Goal: Check status: Check status

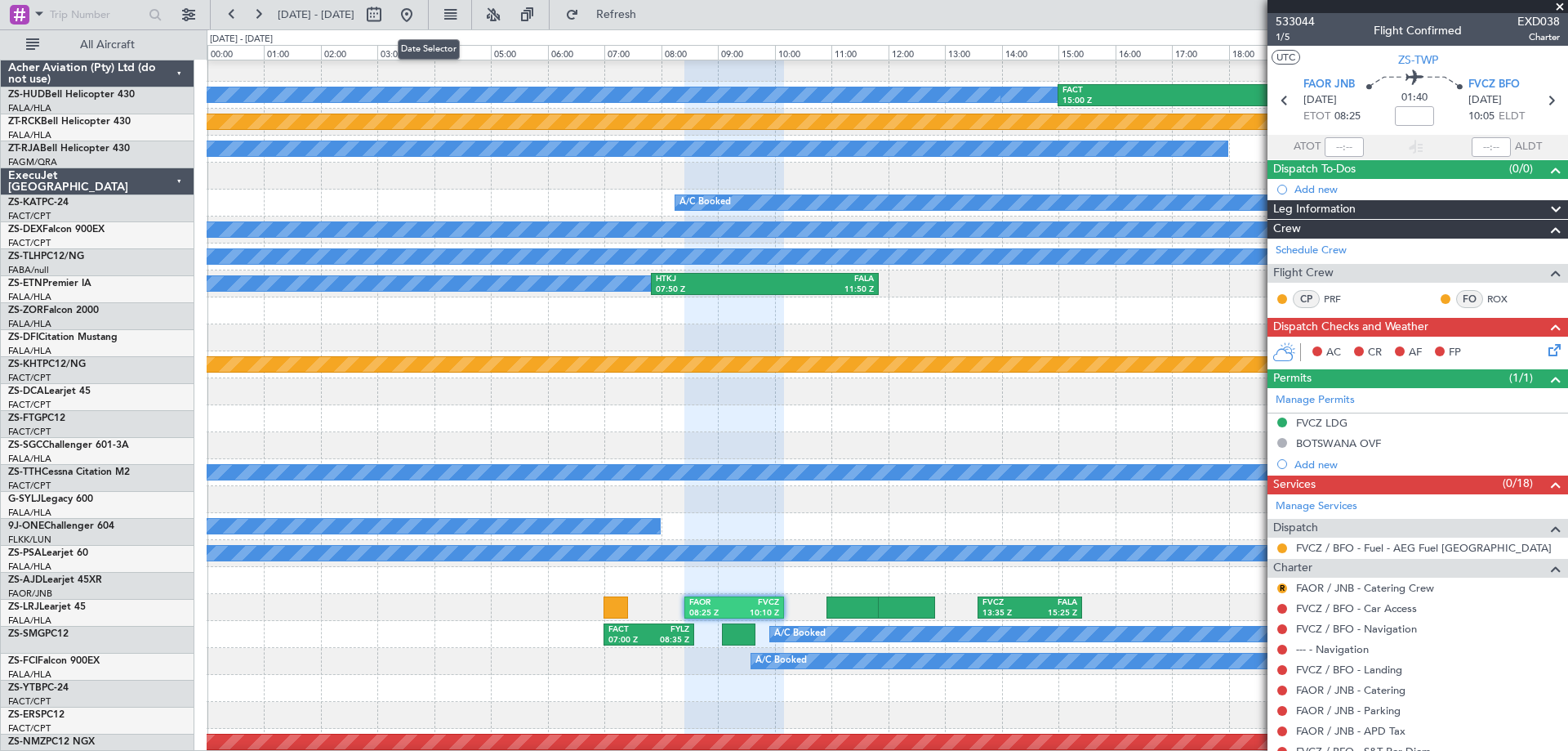
scroll to position [572, 0]
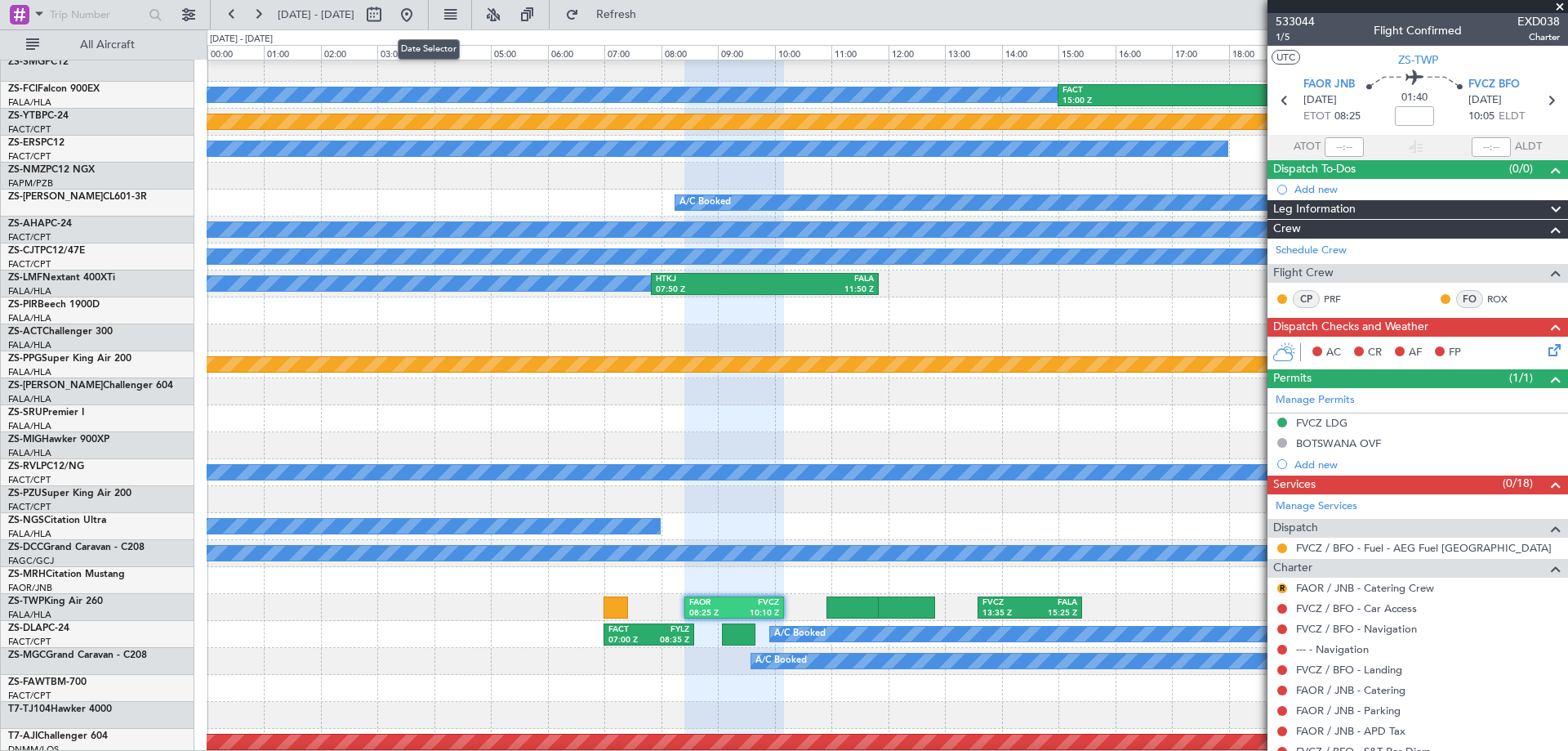
click at [387, 16] on button at bounding box center [373, 14] width 26 height 26
select select "8"
select select "2025"
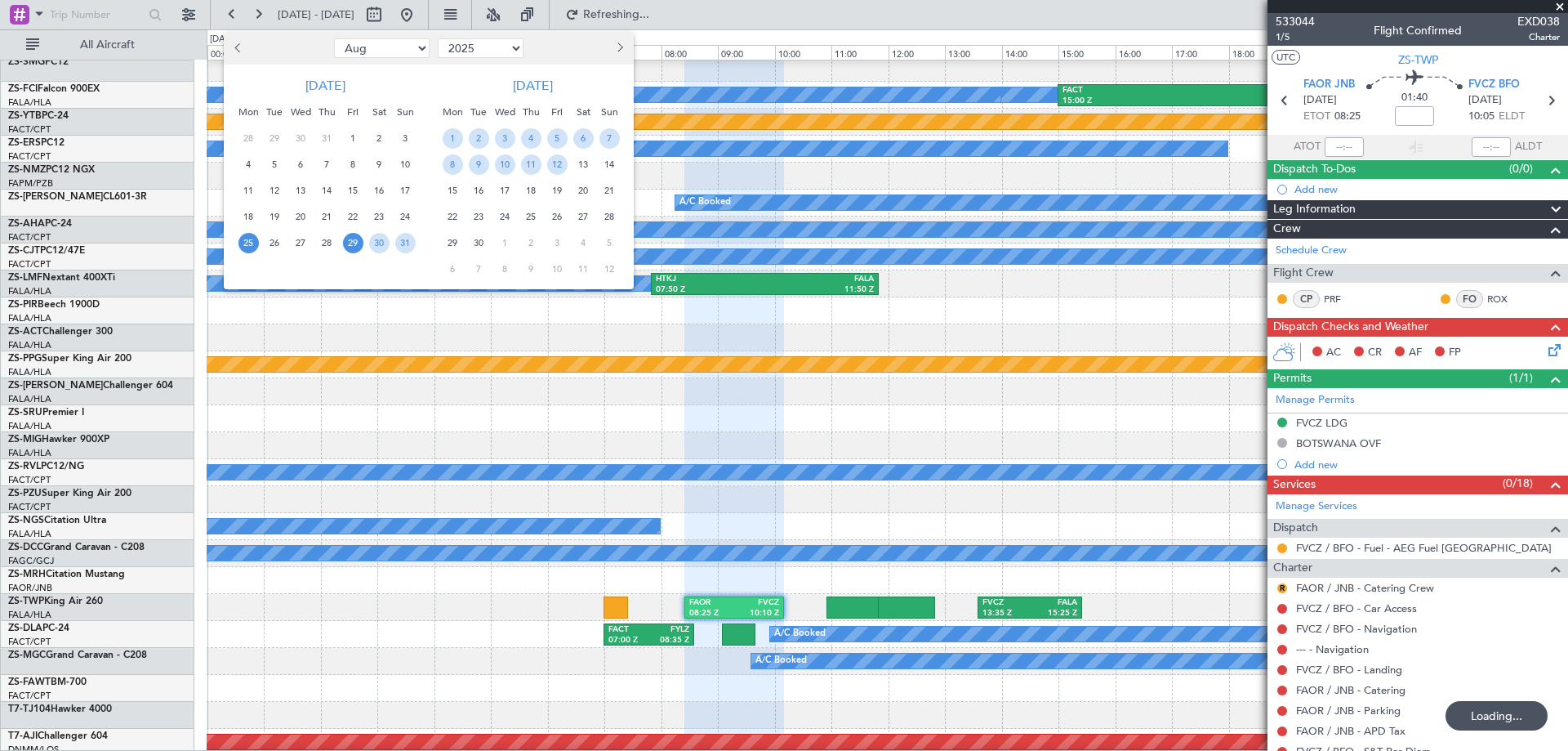
click at [246, 244] on span "25" at bounding box center [249, 243] width 21 height 21
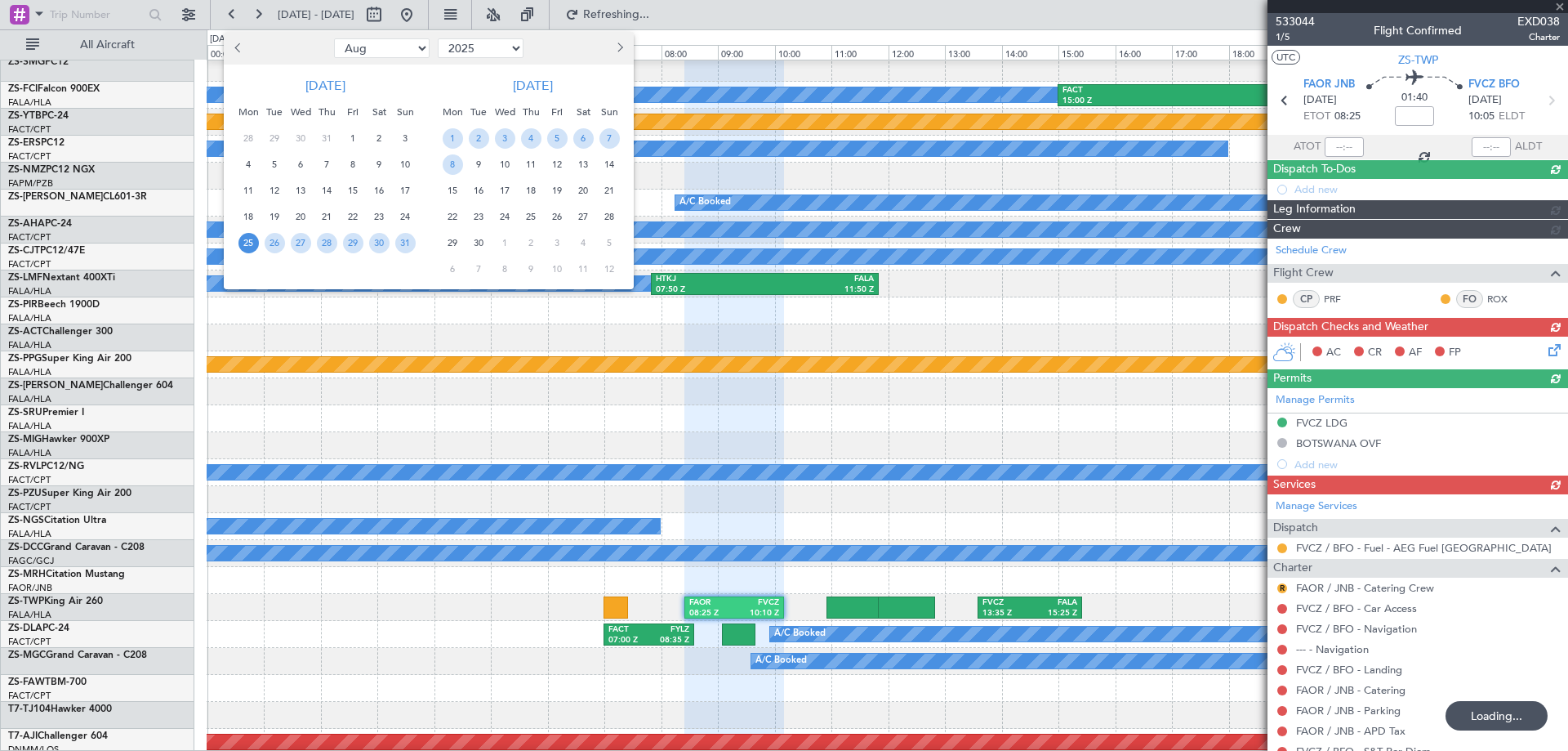
click at [246, 244] on span "25" at bounding box center [249, 243] width 21 height 21
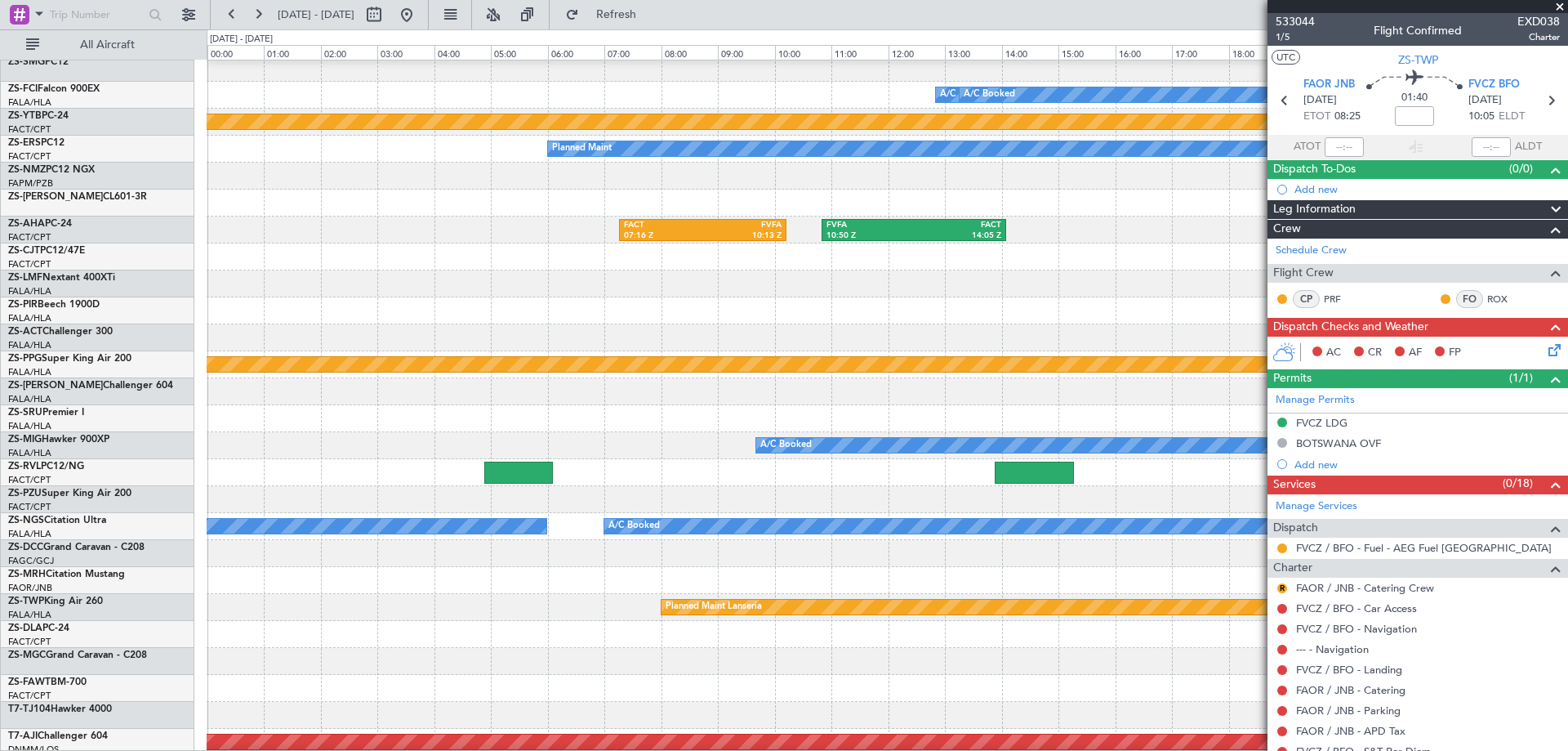
click at [1560, 4] on span at bounding box center [1560, 7] width 16 height 14
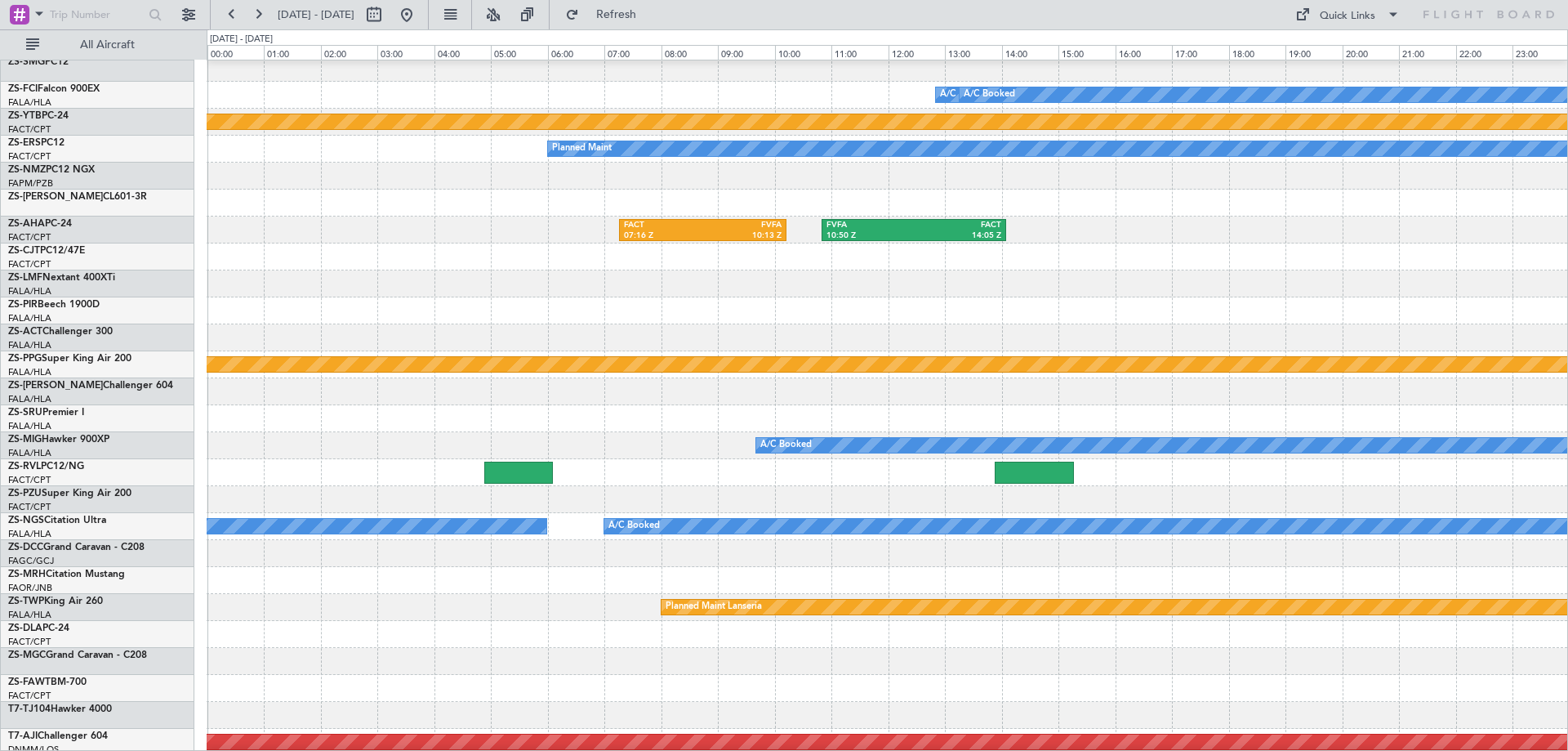
type input "0"
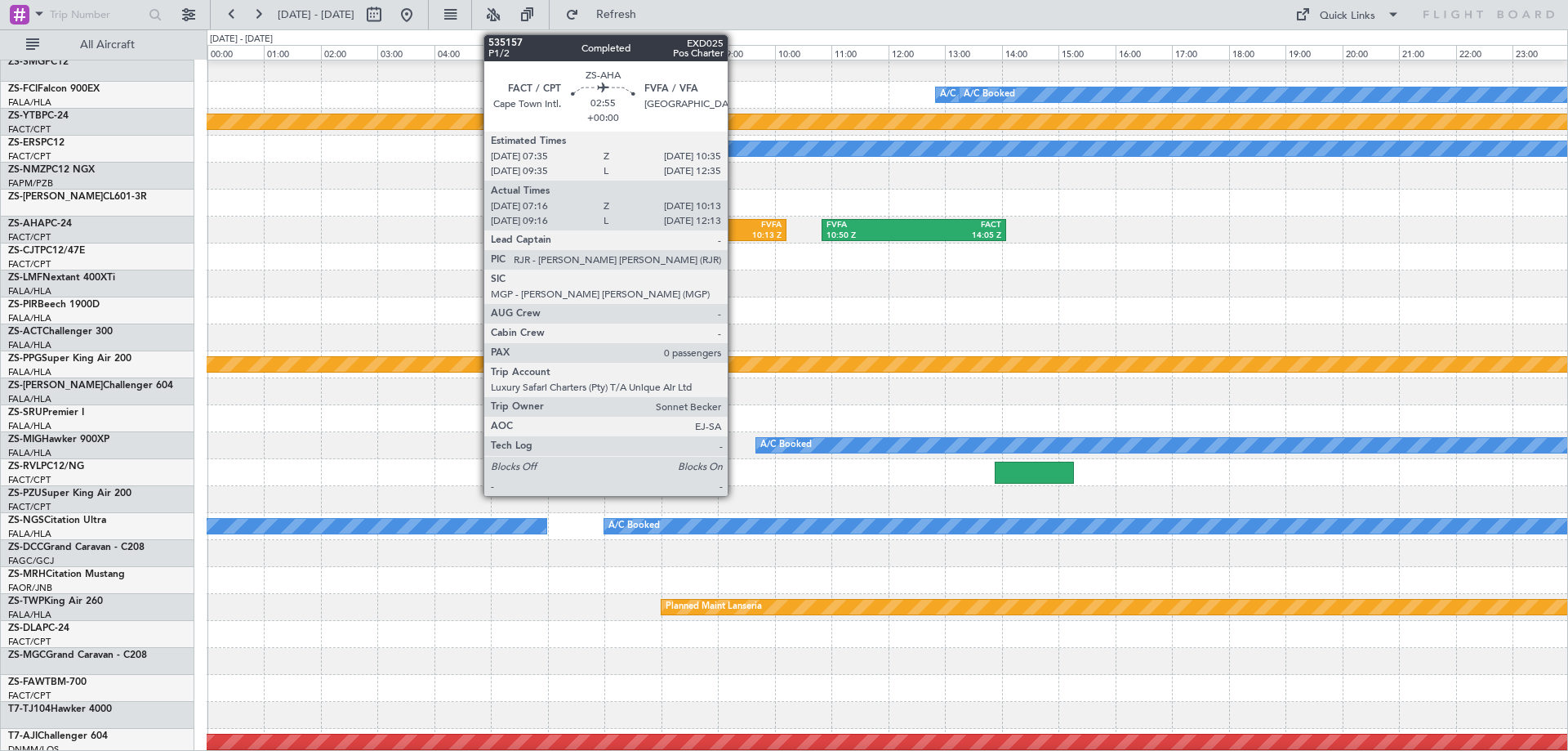
click at [734, 232] on div "10:13 Z" at bounding box center [743, 236] width 79 height 12
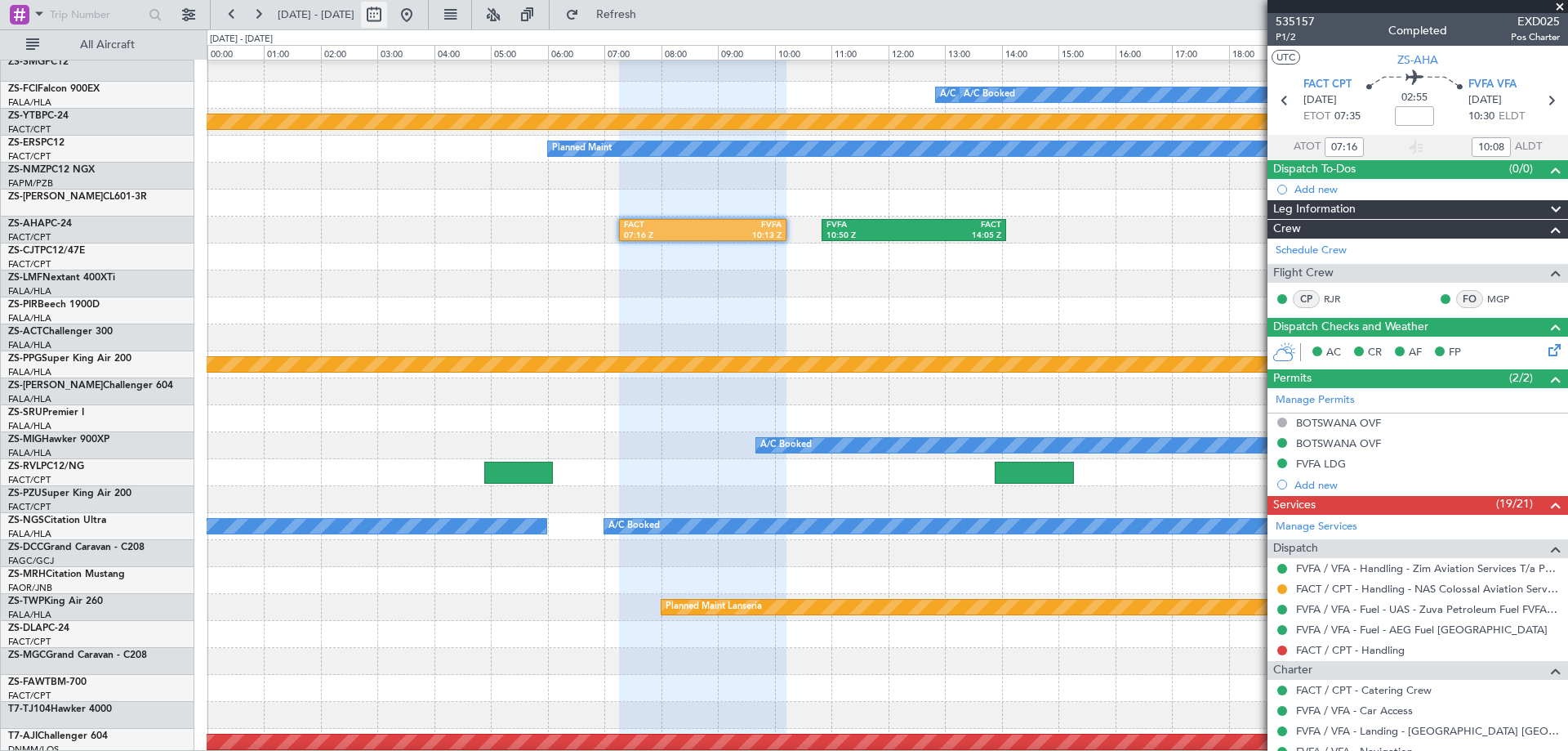
click at [387, 18] on button at bounding box center [373, 14] width 26 height 26
select select "8"
select select "2025"
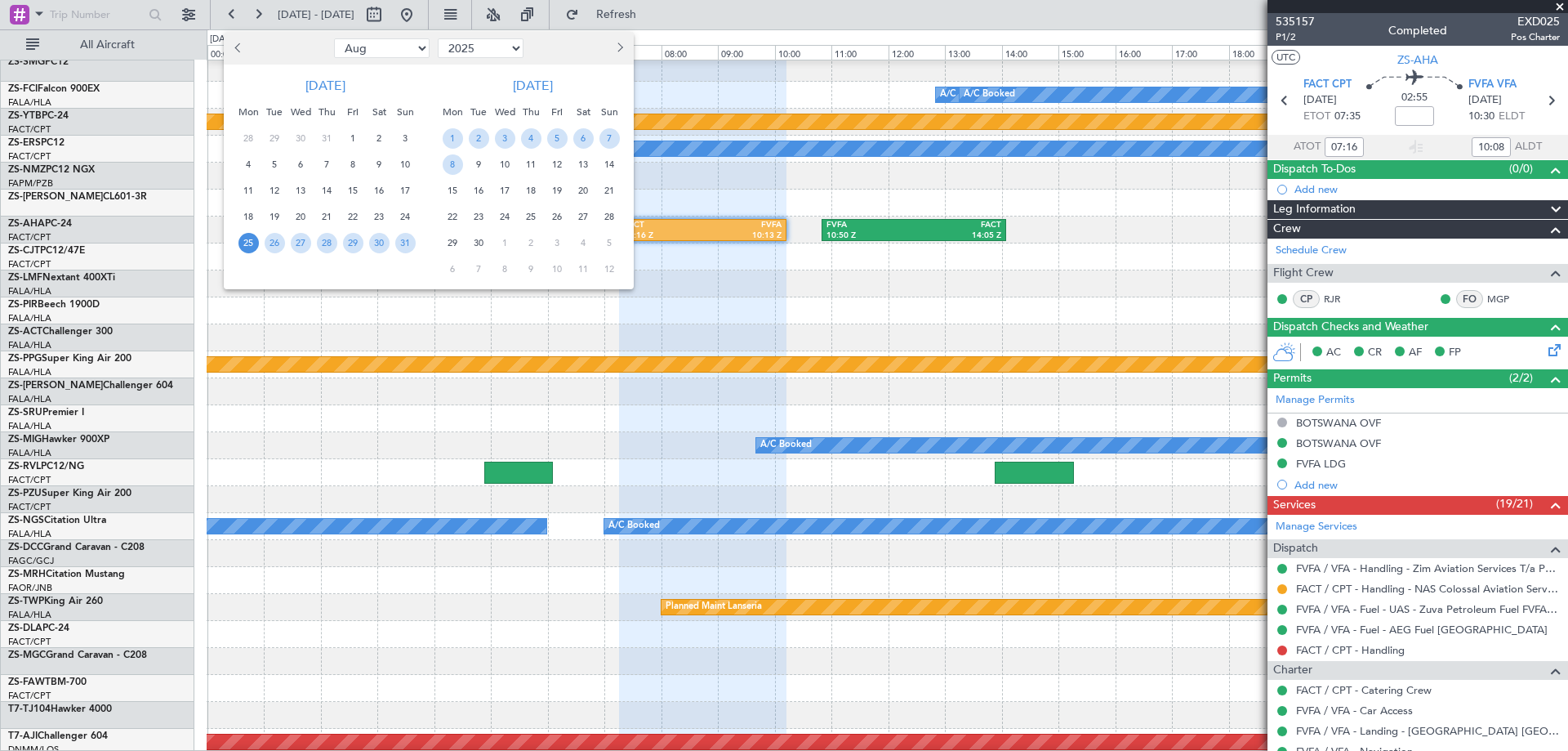
click at [248, 247] on span "25" at bounding box center [249, 243] width 21 height 21
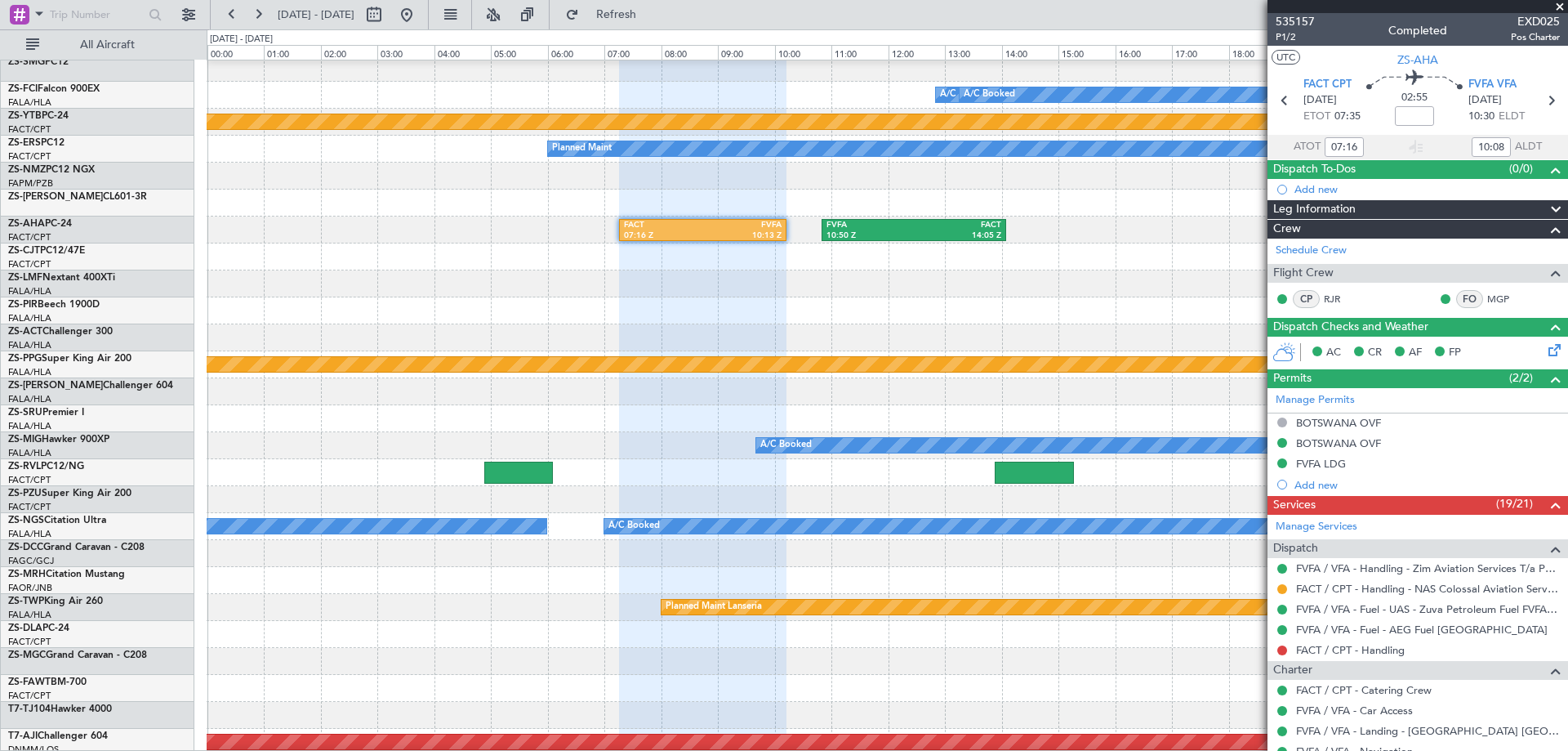
click at [1561, 8] on span at bounding box center [1560, 7] width 16 height 14
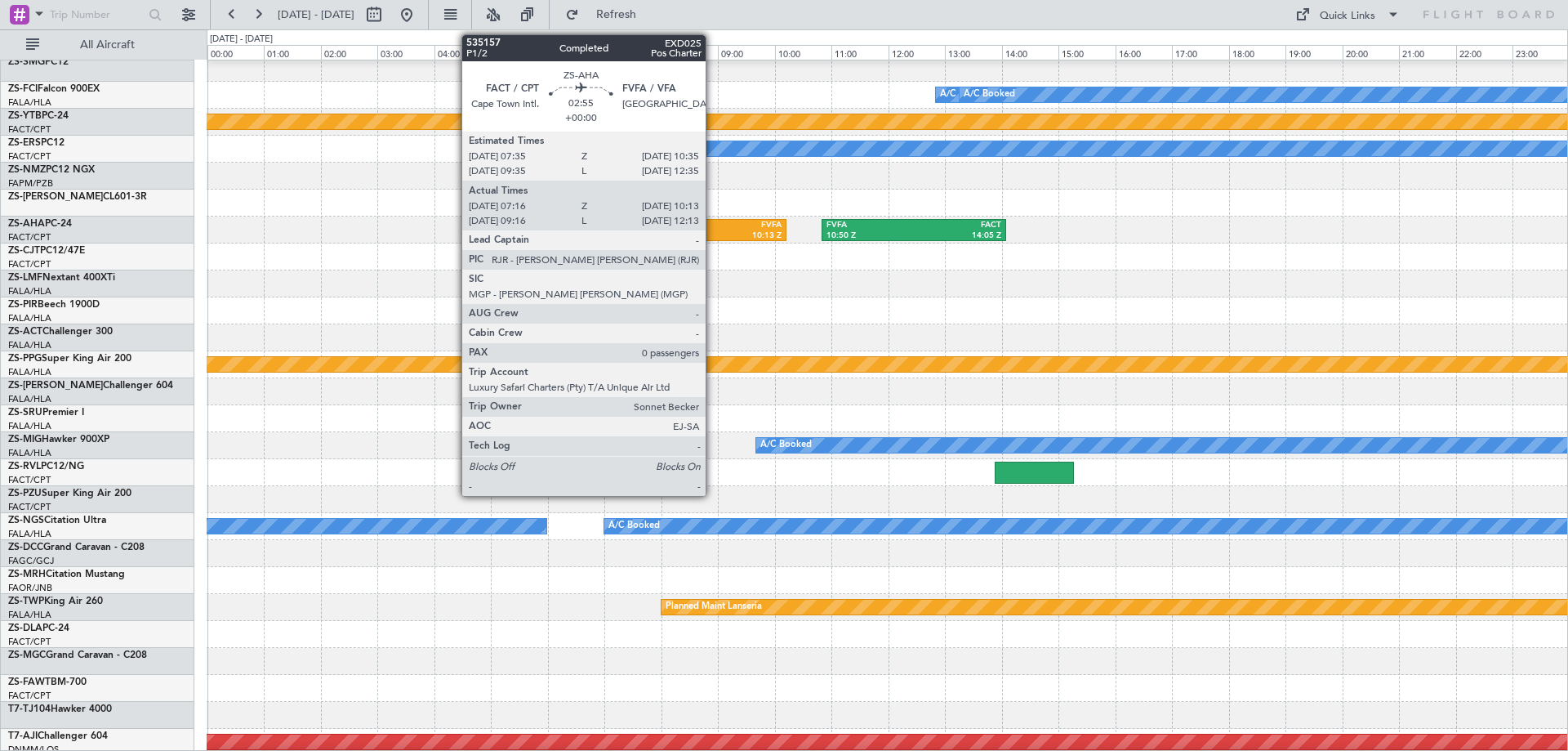
click at [713, 227] on div "FVFA" at bounding box center [743, 225] width 79 height 12
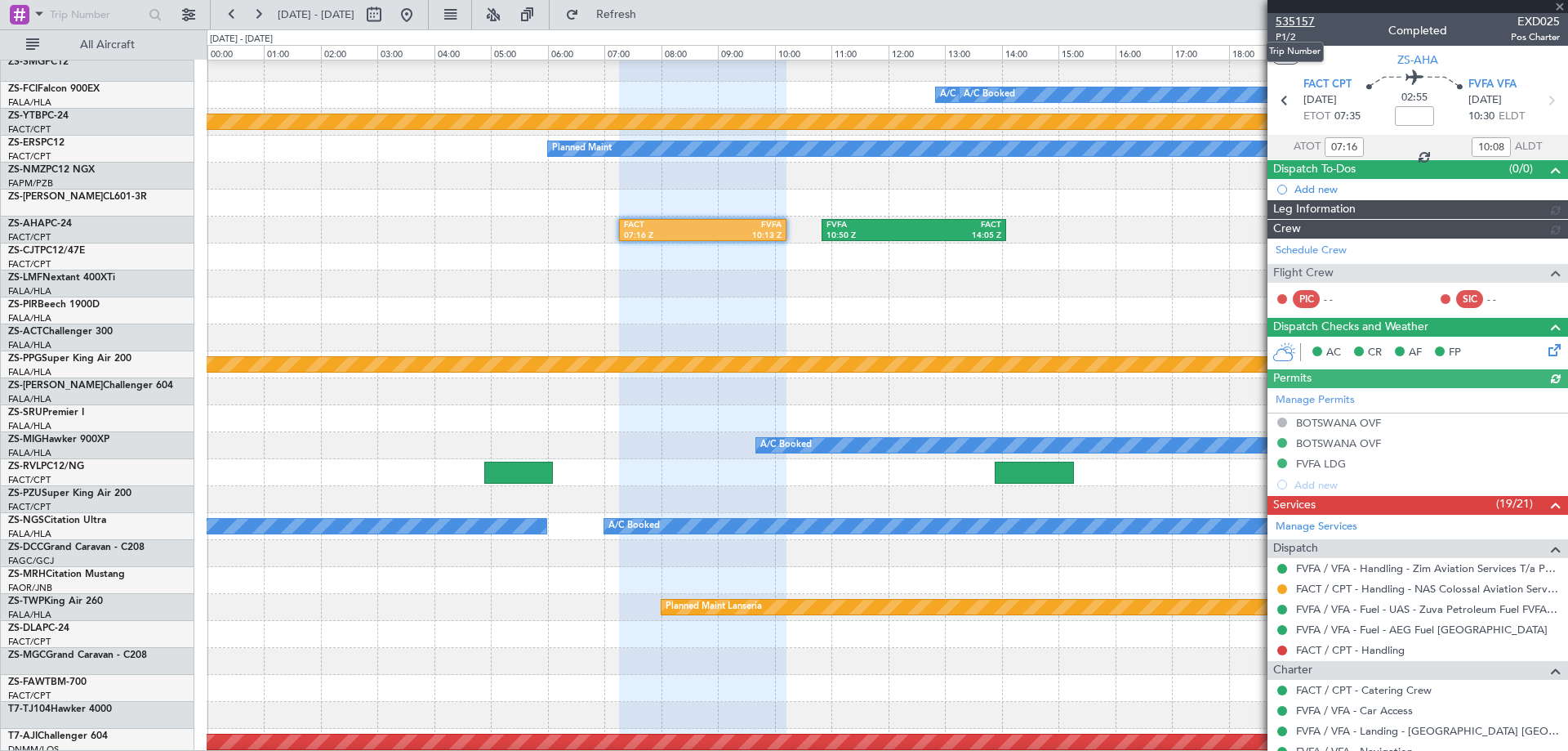
click at [1295, 26] on span "535157" at bounding box center [1294, 21] width 39 height 17
